Goal: Go to known website: Access a specific website the user already knows

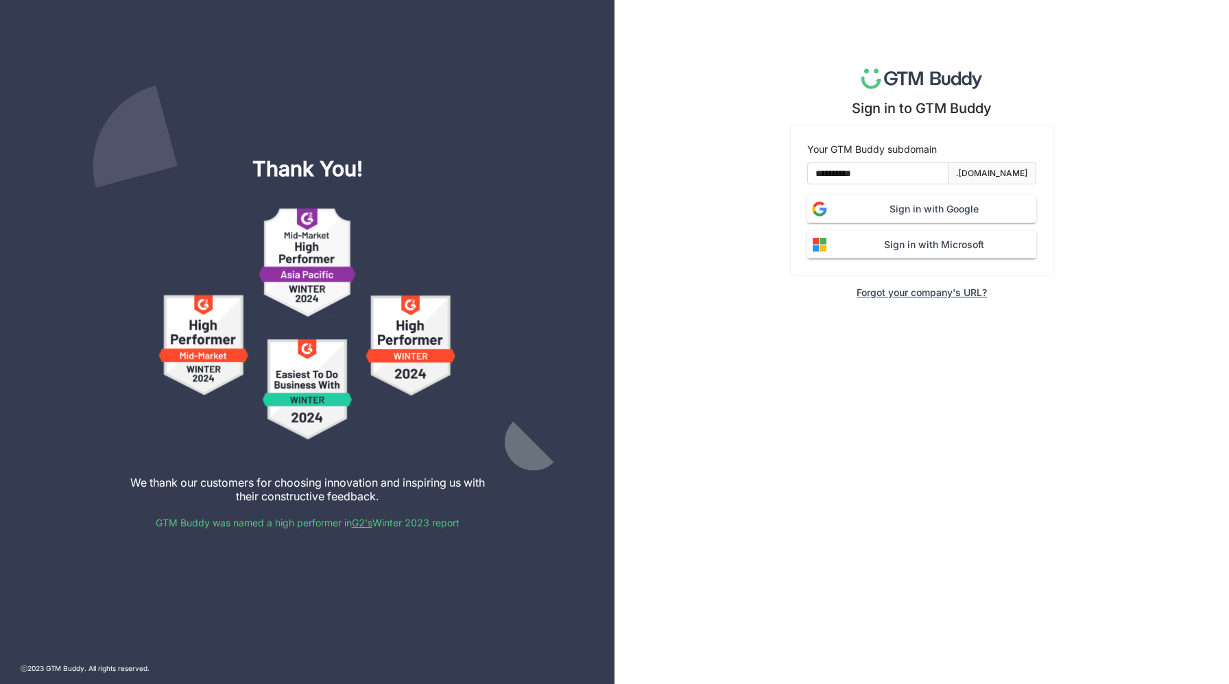
click at [925, 208] on span "Sign in with Google" at bounding box center [934, 209] width 204 height 15
click at [928, 202] on span "Sign in with Google" at bounding box center [934, 209] width 204 height 15
